Goal: Check status: Check status

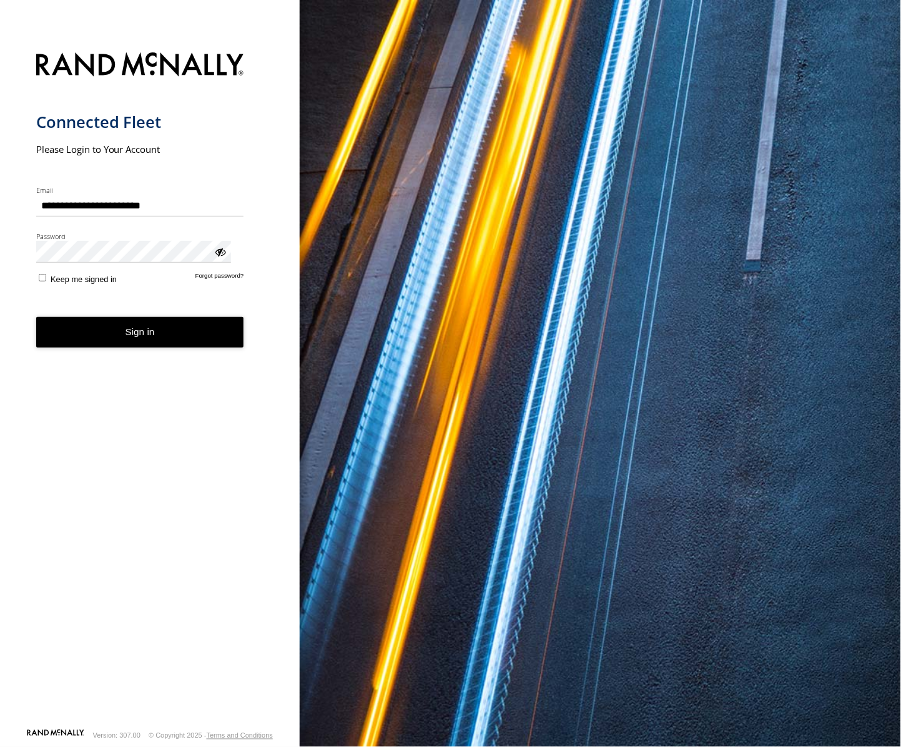
click at [115, 317] on button "Sign in" at bounding box center [140, 332] width 208 height 31
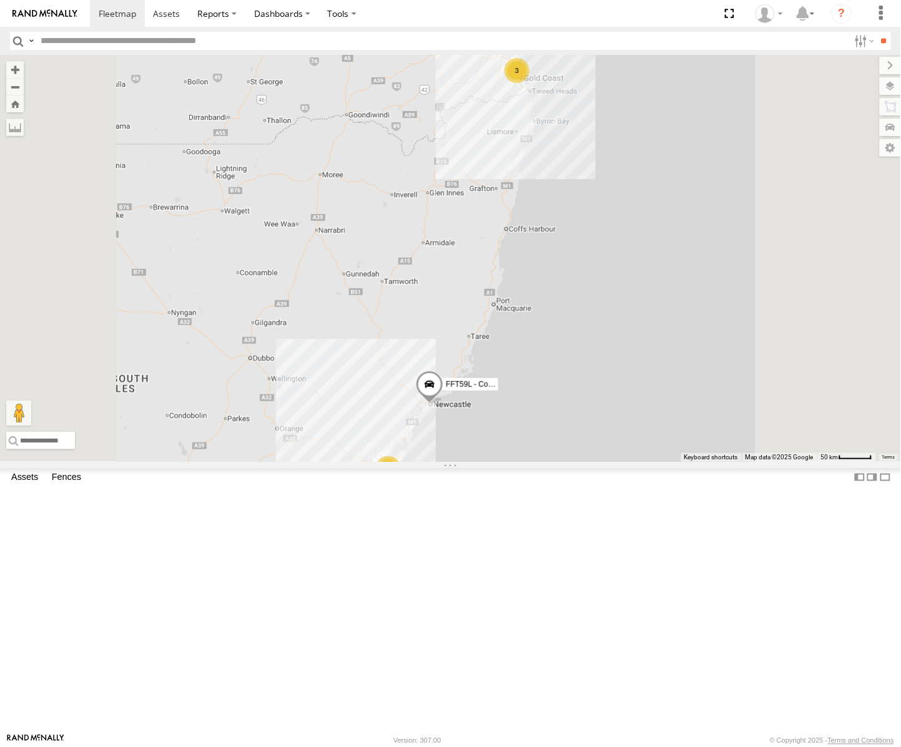
click at [0, 0] on div "[PERSON_NAME] - Yellow" at bounding box center [0, 0] width 0 height 0
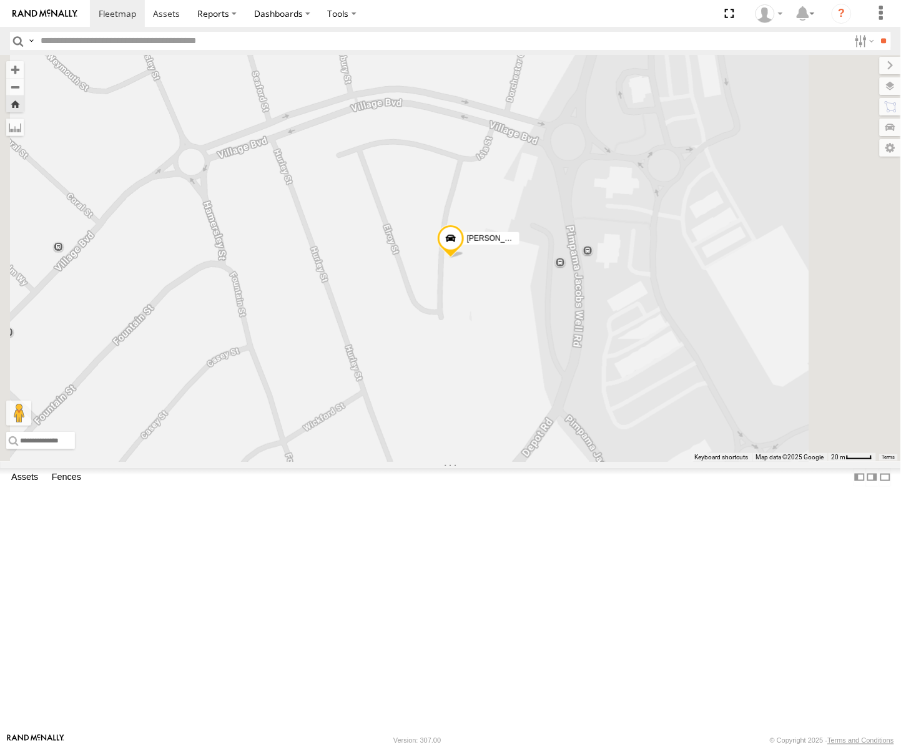
click at [464, 258] on span at bounding box center [449, 242] width 27 height 34
